Goal: Task Accomplishment & Management: Manage account settings

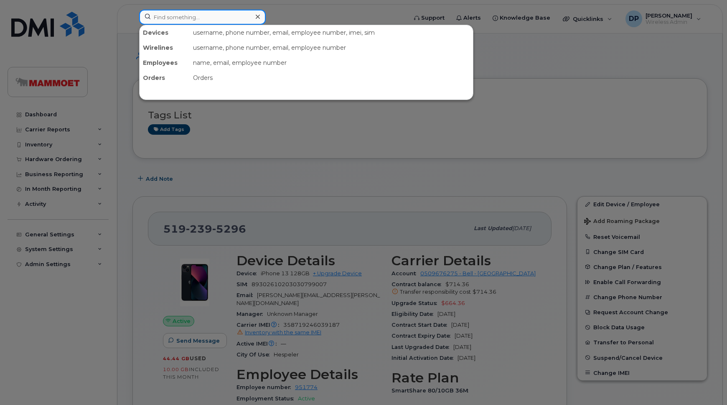
click at [208, 20] on input at bounding box center [202, 17] width 127 height 15
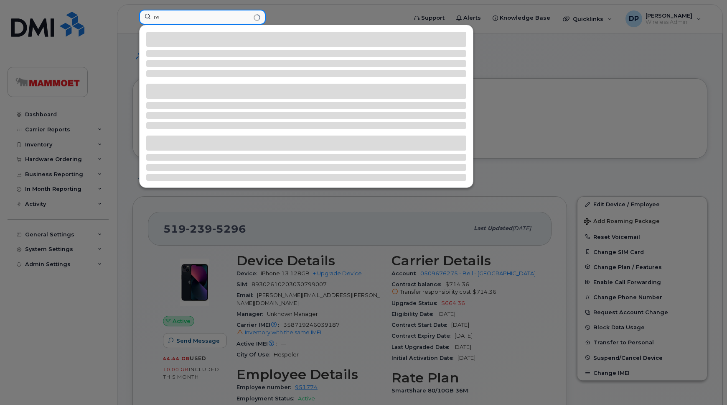
type input "r"
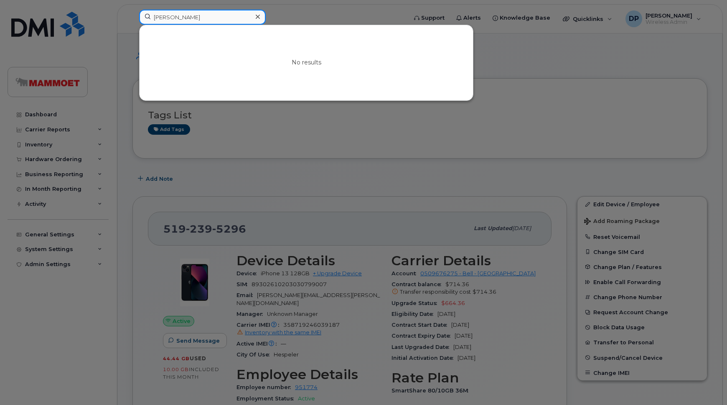
click at [179, 18] on input "jean-f" at bounding box center [202, 17] width 127 height 15
drag, startPoint x: 179, startPoint y: 18, endPoint x: 104, endPoint y: 17, distance: 75.6
click at [132, 17] on div "jean fr No results" at bounding box center [270, 19] width 276 height 18
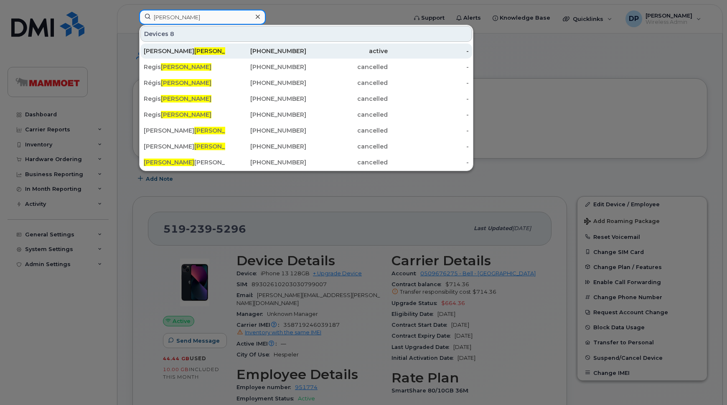
type input "roy"
click at [200, 48] on div "Jean-Francois Roy" at bounding box center [184, 51] width 81 height 8
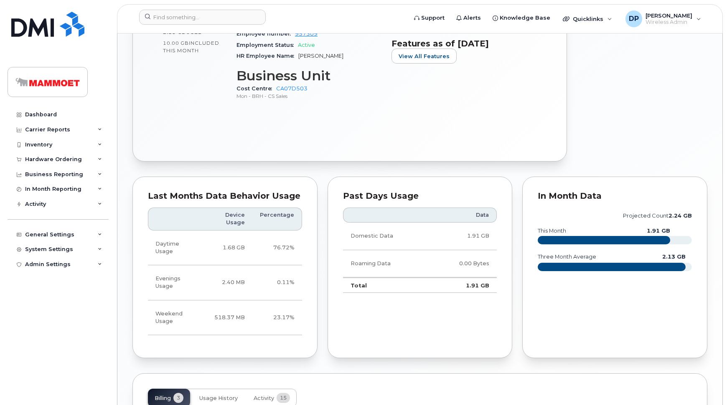
scroll to position [573, 0]
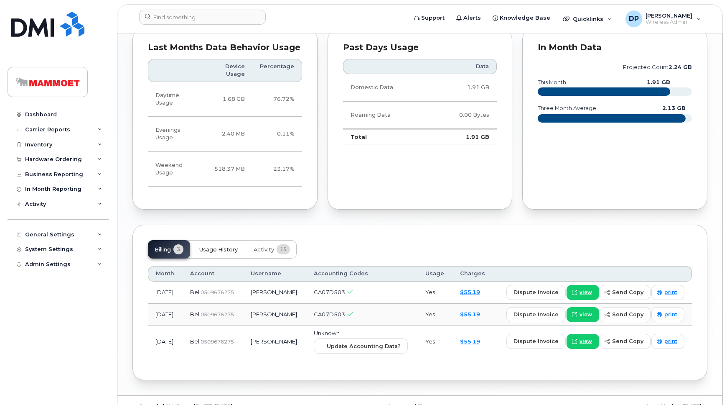
click at [238, 240] on button "Usage History" at bounding box center [219, 249] width 52 height 18
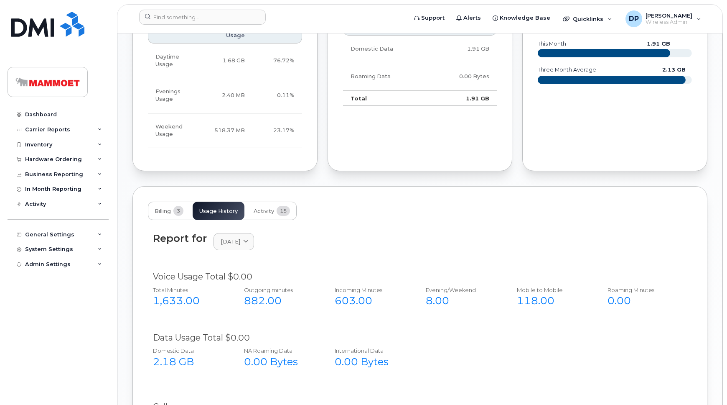
scroll to position [877, 0]
click at [168, 202] on button "Billing 3" at bounding box center [169, 211] width 42 height 18
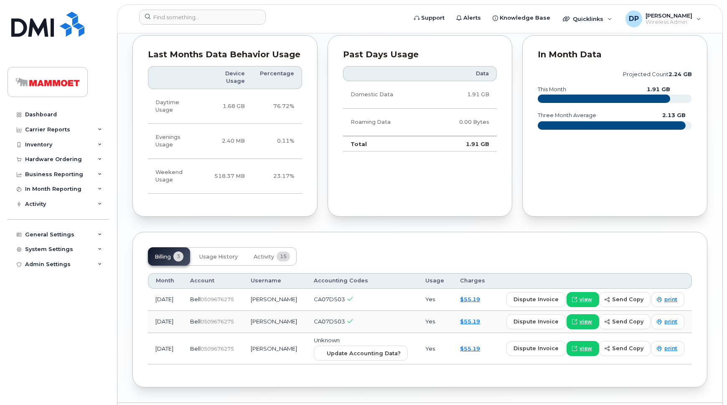
scroll to position [573, 0]
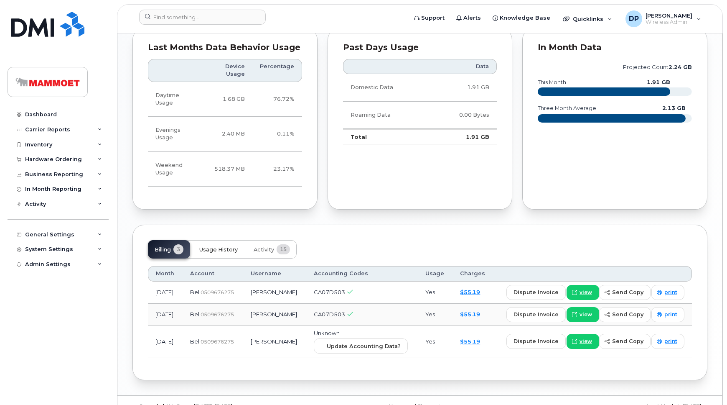
click at [213, 246] on span "Usage History" at bounding box center [218, 249] width 38 height 7
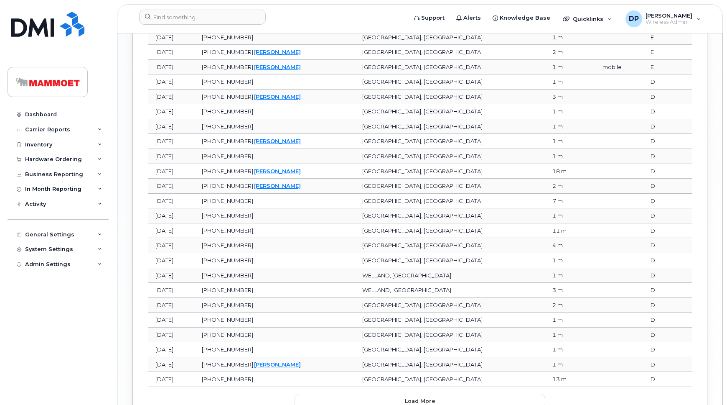
scroll to position [1100, 0]
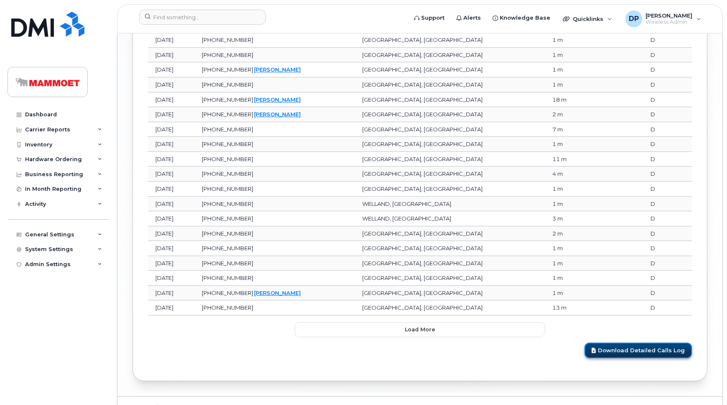
click at [634, 342] on link "Download Detailed Calls Log" at bounding box center [638, 349] width 107 height 15
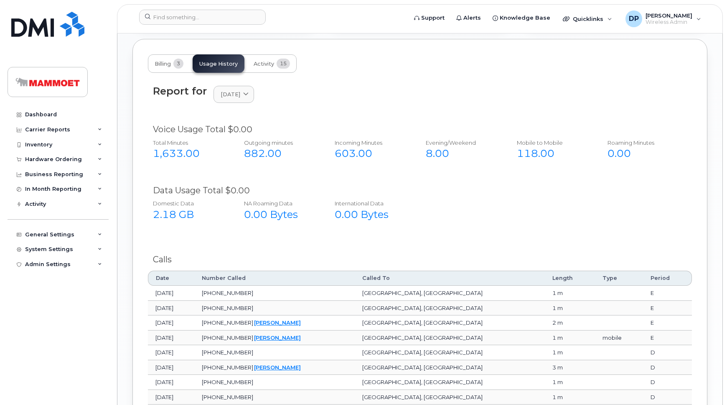
scroll to position [720, 0]
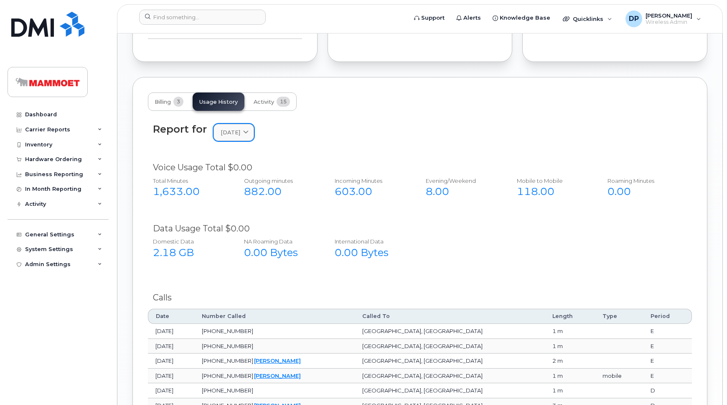
click at [240, 128] on span "[DATE]" at bounding box center [231, 132] width 20 height 8
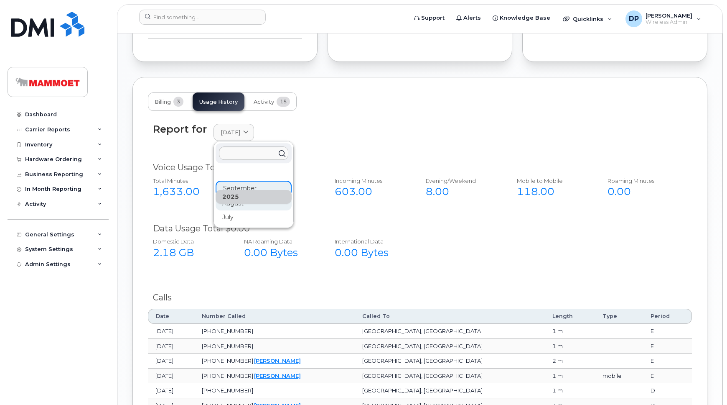
click at [230, 196] on div "August" at bounding box center [254, 203] width 76 height 14
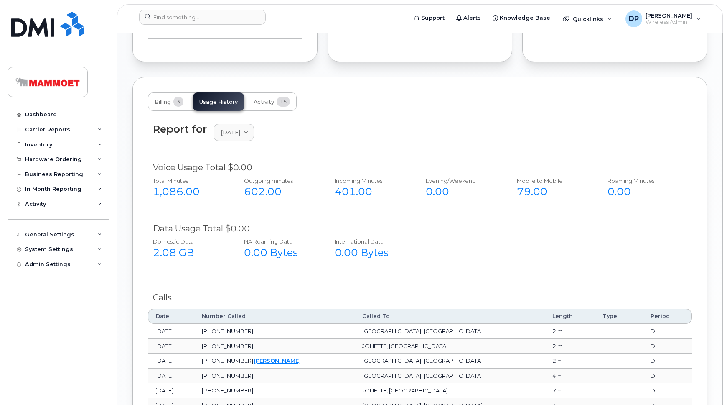
click at [241, 133] on div "Report for [DATE] [DATE] August July" at bounding box center [420, 137] width 544 height 38
click at [234, 128] on span "[DATE]" at bounding box center [231, 132] width 20 height 8
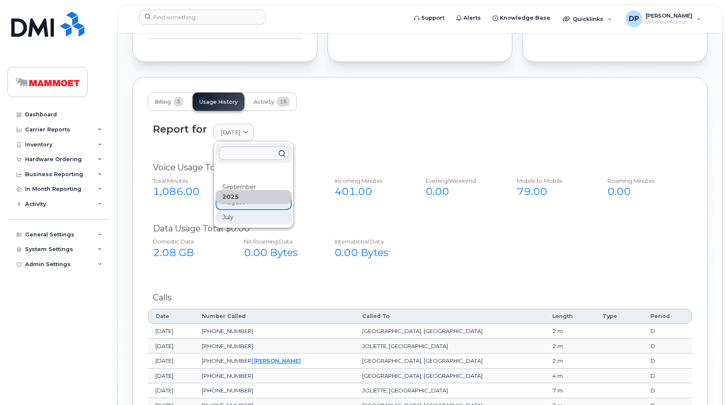
click at [227, 210] on div "July" at bounding box center [254, 217] width 76 height 14
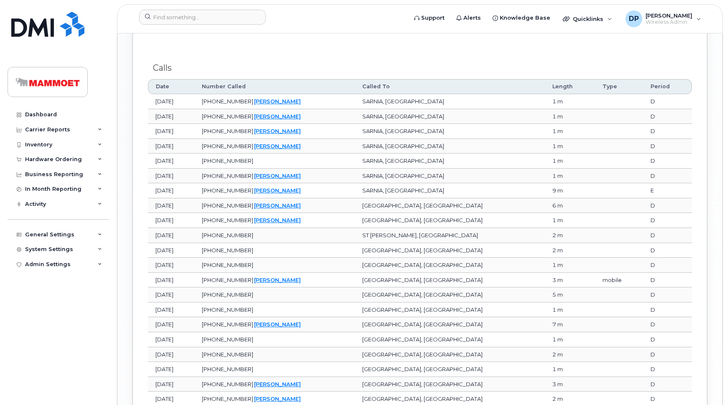
scroll to position [1100, 0]
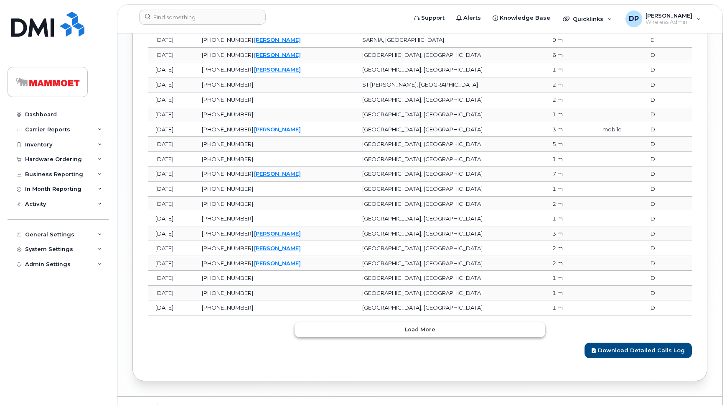
click at [442, 322] on button "Load more" at bounding box center [420, 329] width 251 height 15
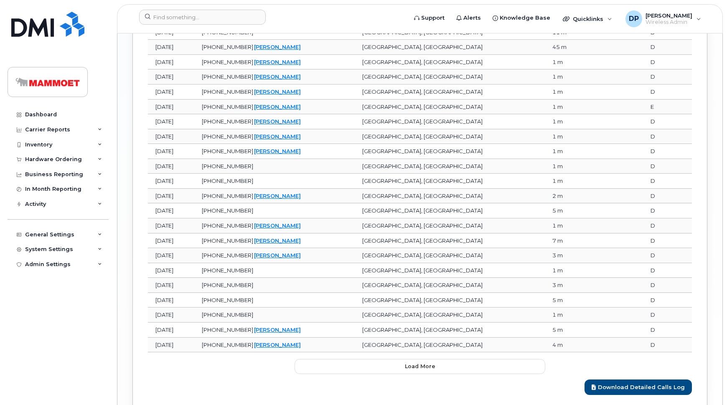
scroll to position [1471, 0]
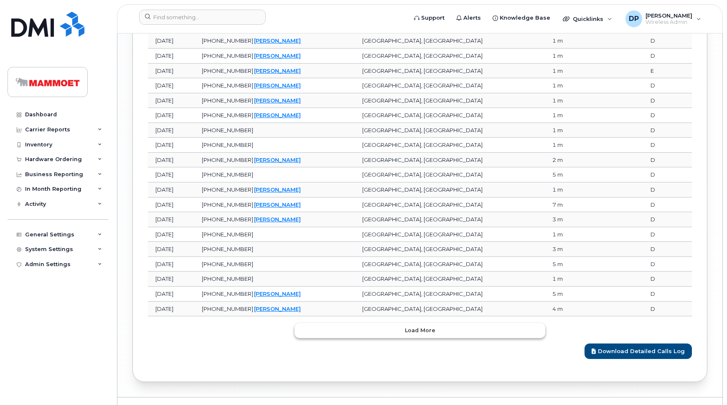
click at [415, 323] on button "Load more" at bounding box center [420, 330] width 251 height 15
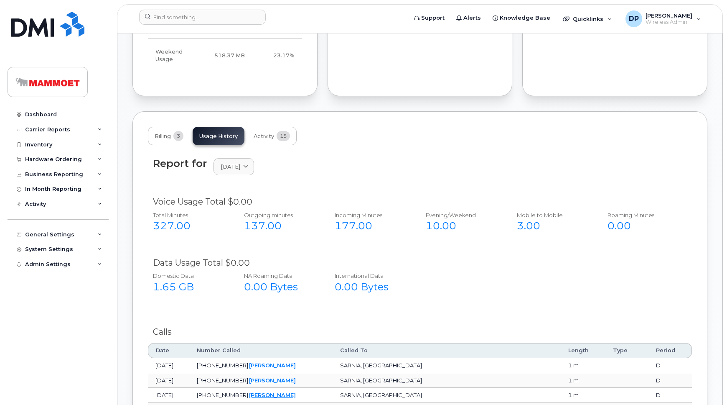
scroll to position [588, 0]
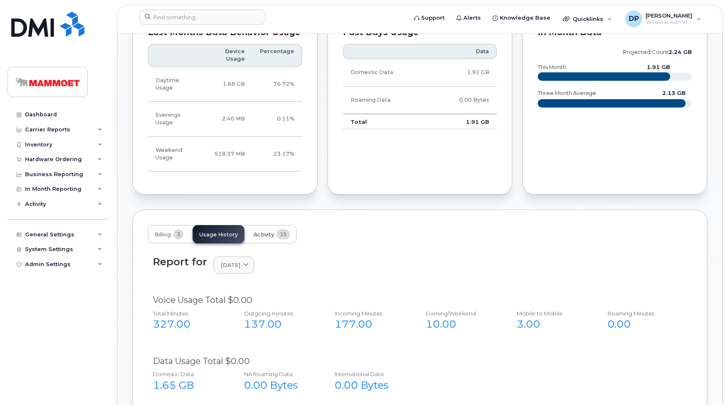
click at [260, 231] on span "Activity" at bounding box center [264, 234] width 20 height 7
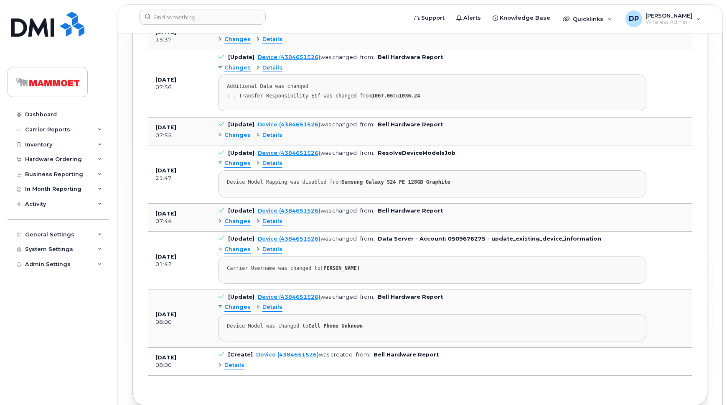
scroll to position [1228, 0]
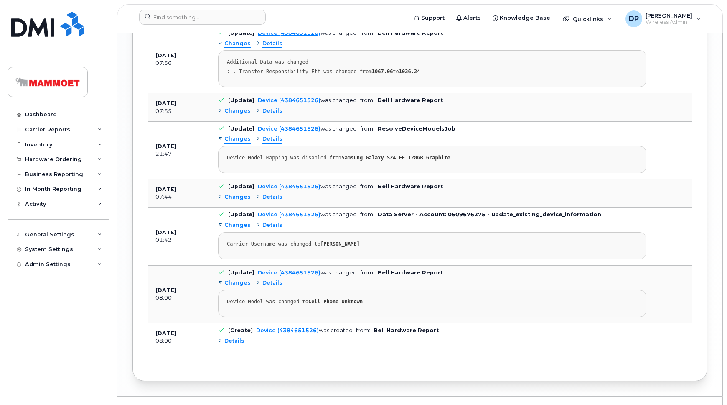
click at [232, 337] on span "Details" at bounding box center [234, 341] width 20 height 8
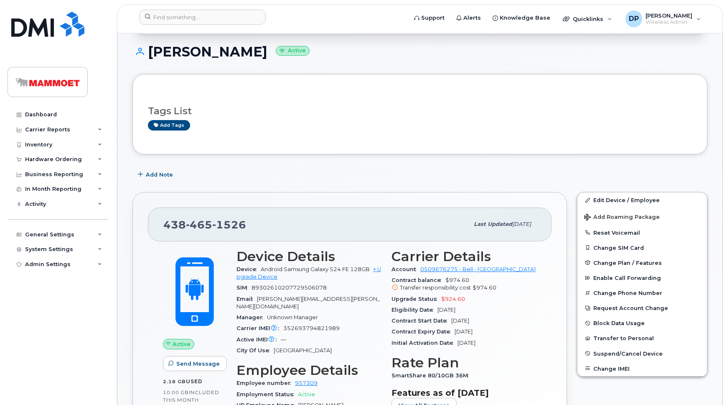
scroll to position [0, 0]
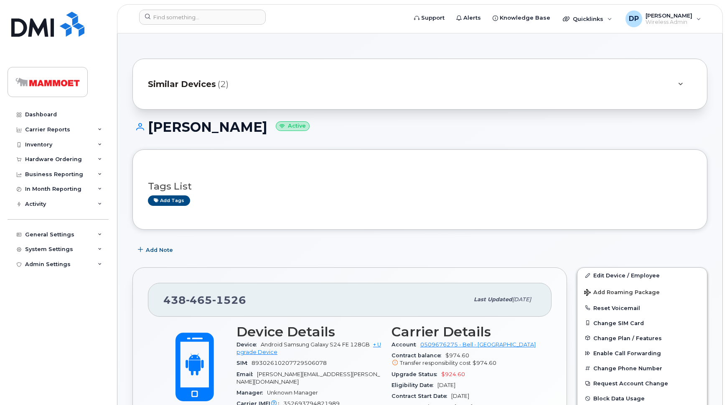
click at [171, 299] on span "[PHONE_NUMBER]" at bounding box center [204, 299] width 83 height 13
drag, startPoint x: 171, startPoint y: 299, endPoint x: 228, endPoint y: 293, distance: 57.2
click at [228, 293] on span "[PHONE_NUMBER]" at bounding box center [204, 299] width 83 height 13
copy span "[PHONE_NUMBER]"
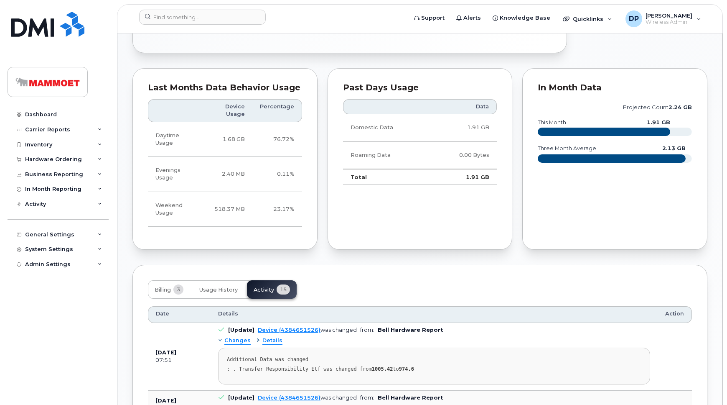
scroll to position [493, 0]
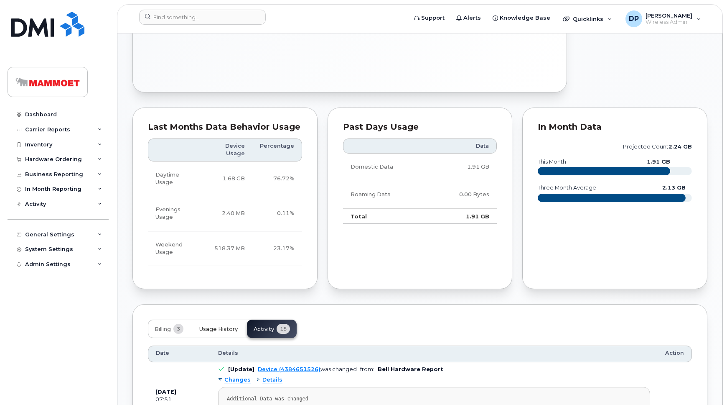
click at [217, 326] on span "Usage History" at bounding box center [218, 329] width 38 height 7
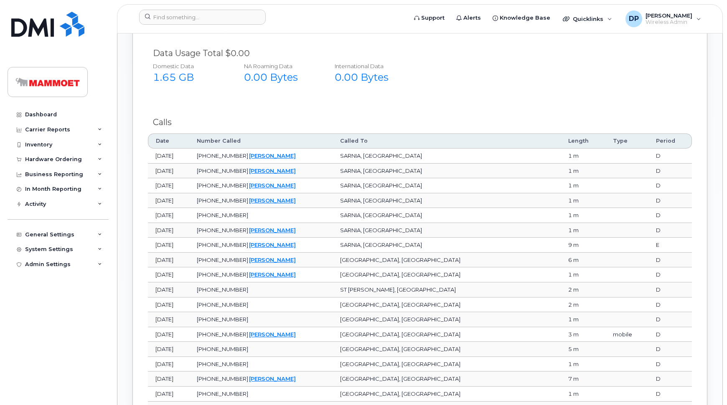
scroll to position [911, 0]
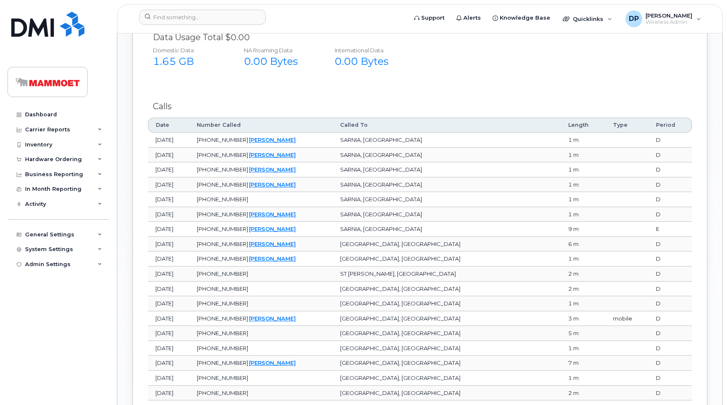
click at [443, 95] on div "Calls" at bounding box center [420, 106] width 544 height 22
